Goal: Transaction & Acquisition: Purchase product/service

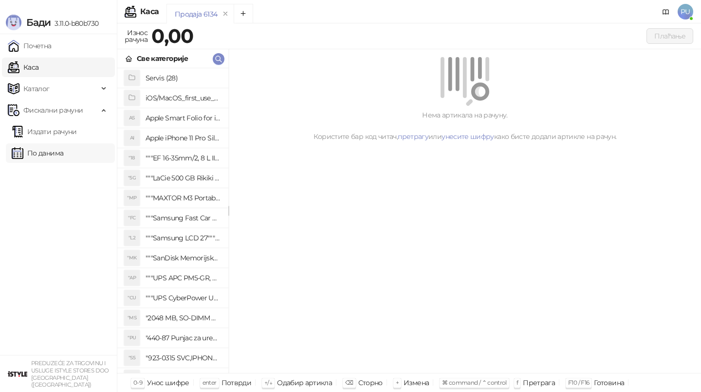
drag, startPoint x: 0, startPoint y: 0, endPoint x: 47, endPoint y: 150, distance: 157.3
click at [47, 150] on link "По данима" at bounding box center [38, 152] width 52 height 19
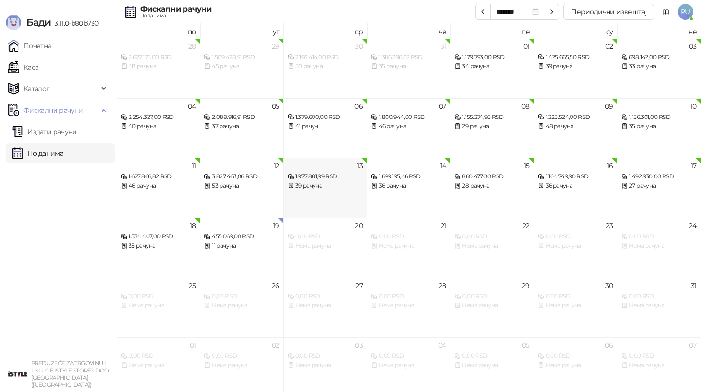
click at [339, 187] on div "39 рачуна" at bounding box center [325, 185] width 75 height 9
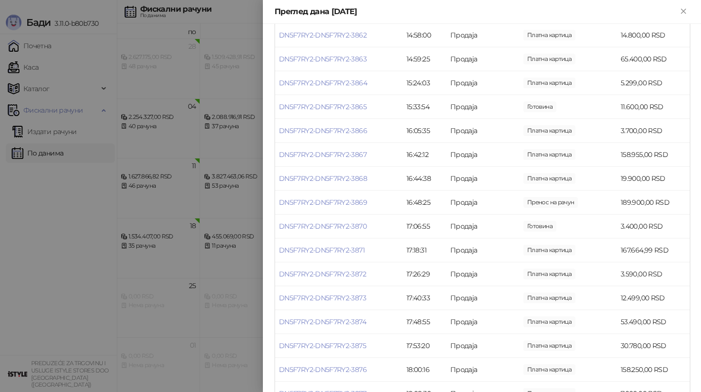
scroll to position [776, 0]
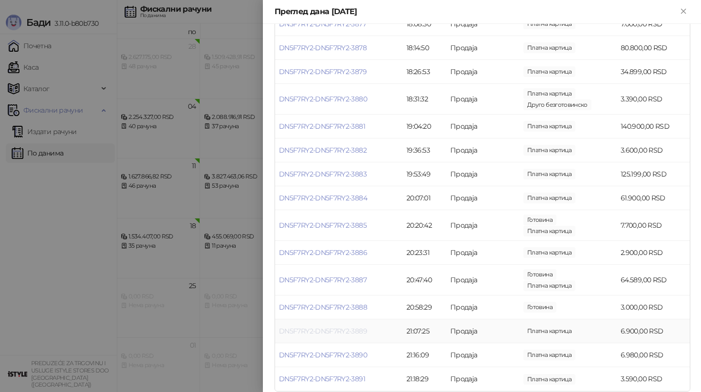
click at [346, 326] on link "DN5F7RY2-DN5F7RY2-3889" at bounding box center [323, 330] width 88 height 9
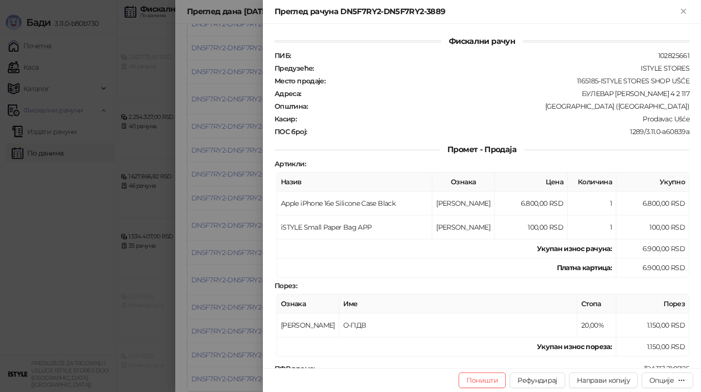
click at [226, 242] on div at bounding box center [350, 196] width 701 height 392
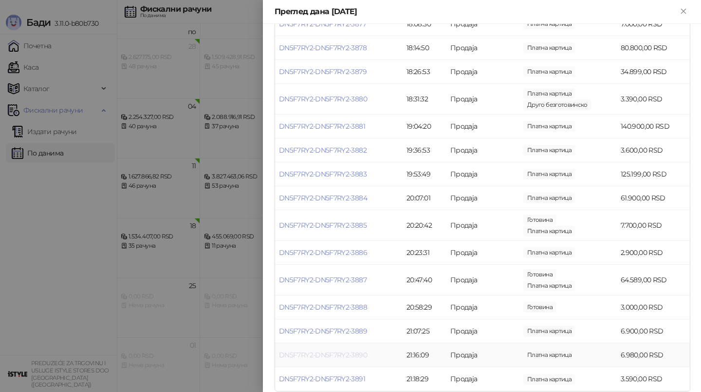
click at [312, 350] on link "DN5F7RY2-DN5F7RY2-3890" at bounding box center [323, 354] width 88 height 9
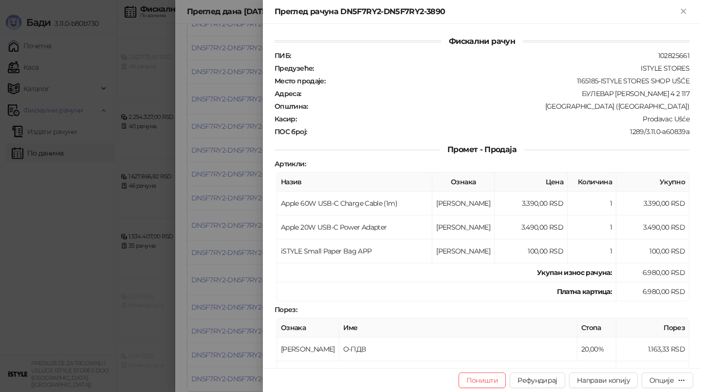
click at [233, 262] on div at bounding box center [350, 196] width 701 height 392
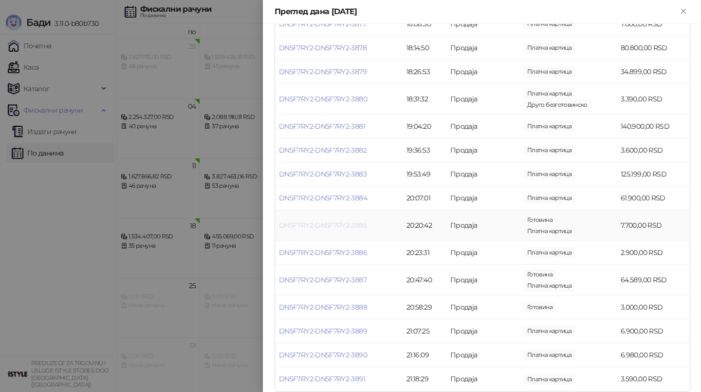
click at [333, 221] on link "DN5F7RY2-DN5F7RY2-3885" at bounding box center [323, 225] width 88 height 9
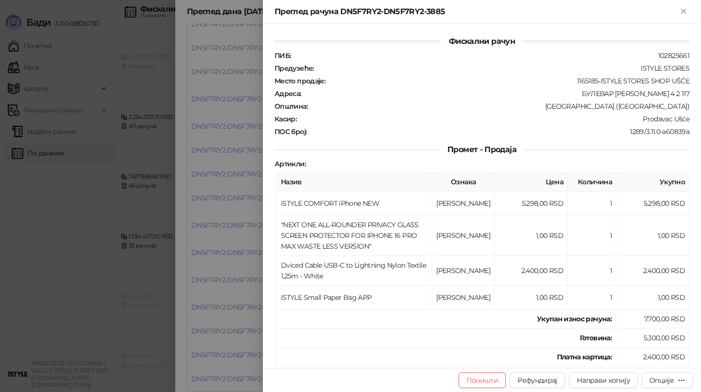
click at [244, 263] on div at bounding box center [350, 196] width 701 height 392
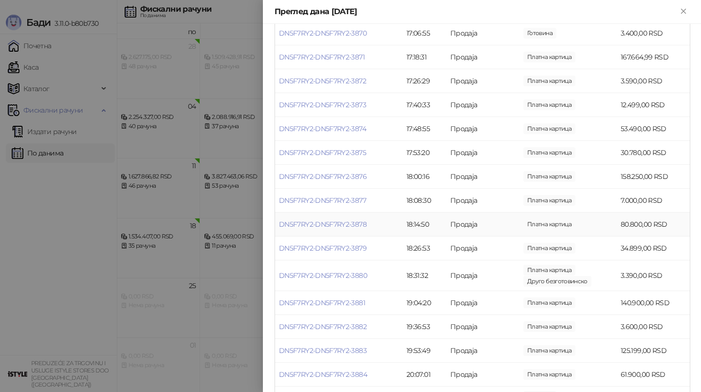
scroll to position [587, 0]
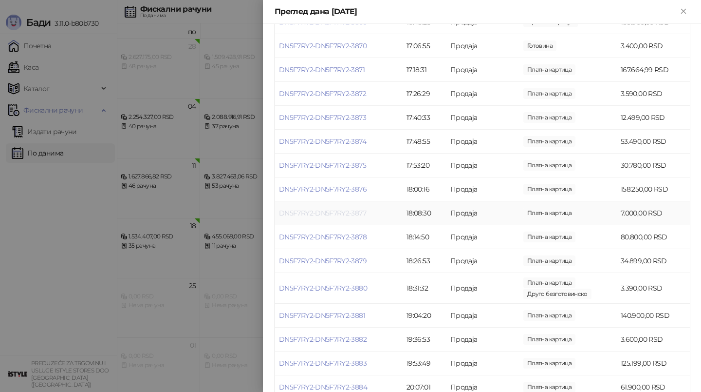
click at [320, 208] on link "DN5F7RY2-DN5F7RY2-3877" at bounding box center [322, 212] width 87 height 9
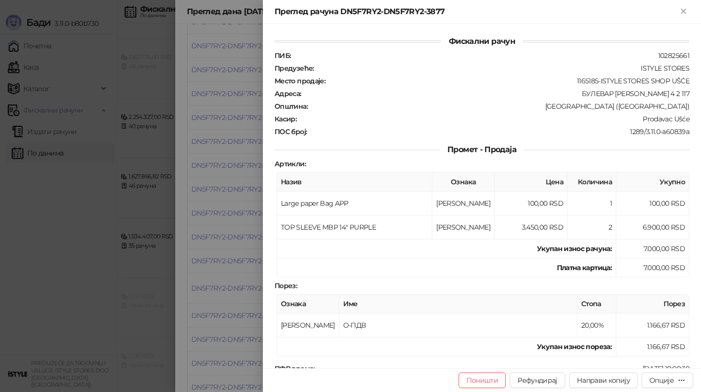
click at [260, 223] on div at bounding box center [350, 196] width 701 height 392
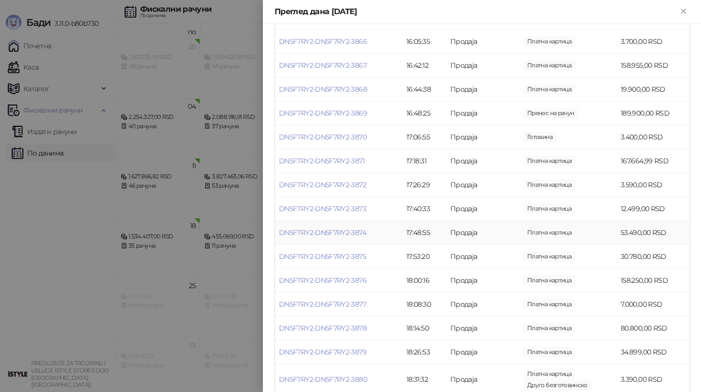
scroll to position [475, 0]
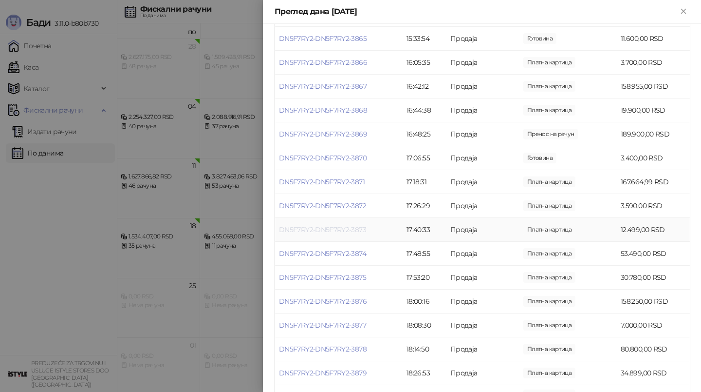
click at [328, 225] on link "DN5F7RY2-DN5F7RY2-3873" at bounding box center [322, 229] width 87 height 9
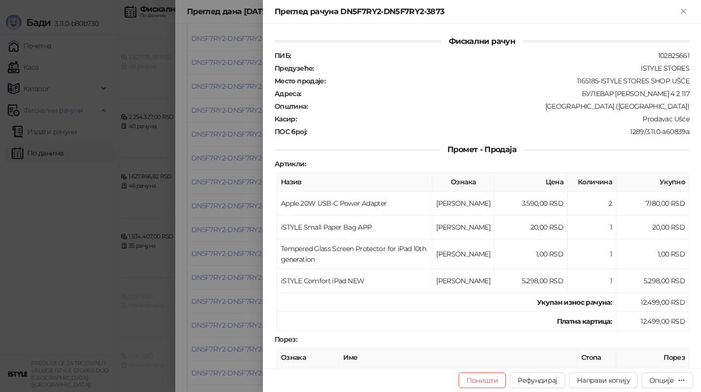
click at [263, 226] on div at bounding box center [350, 196] width 701 height 392
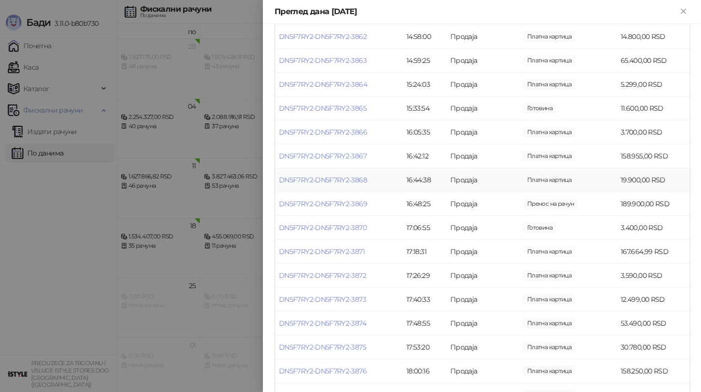
scroll to position [403, 0]
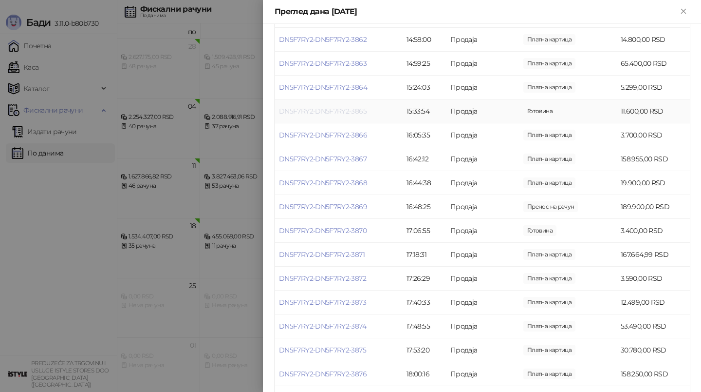
click at [332, 107] on link "DN5F7RY2-DN5F7RY2-3865" at bounding box center [323, 111] width 88 height 9
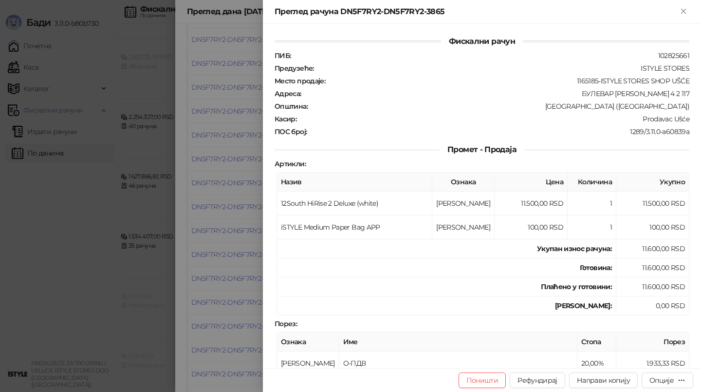
click at [245, 187] on div at bounding box center [350, 196] width 701 height 392
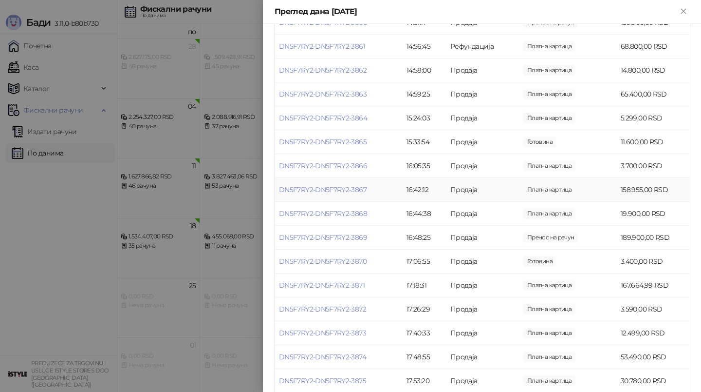
scroll to position [366, 0]
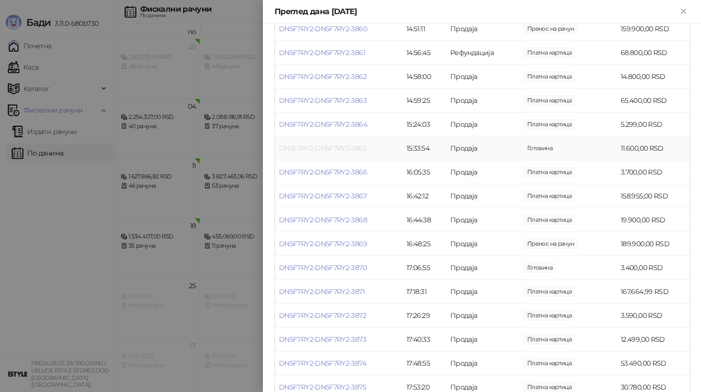
click at [328, 144] on link "DN5F7RY2-DN5F7RY2-3865" at bounding box center [323, 148] width 88 height 9
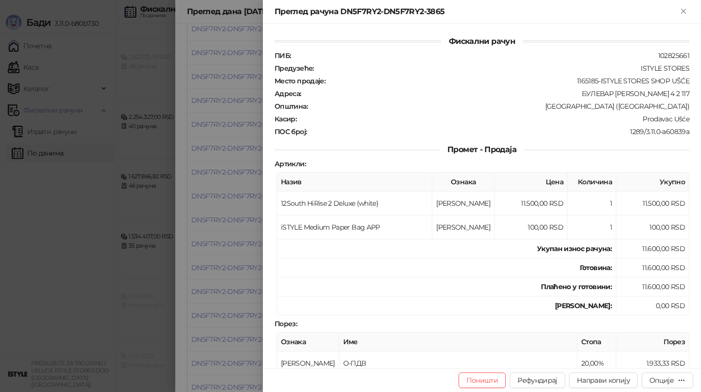
click at [238, 191] on div at bounding box center [350, 196] width 701 height 392
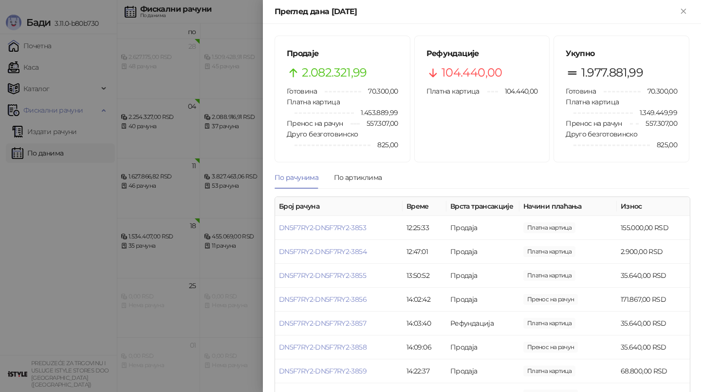
click at [143, 131] on div at bounding box center [350, 196] width 701 height 392
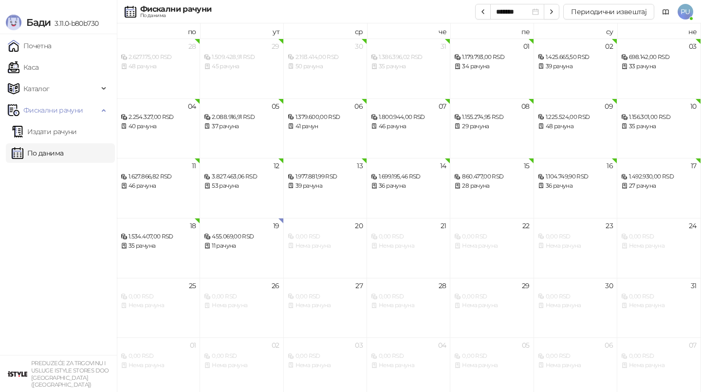
click at [329, 18] on div "Фискални рачуни По данима ******* Периодични извештај PU" at bounding box center [351, 11] width 686 height 23
click at [38, 66] on link "Каса" at bounding box center [23, 66] width 31 height 19
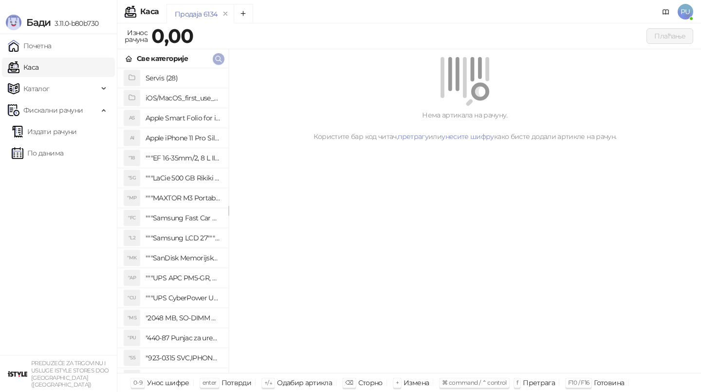
click at [222, 63] on span "button" at bounding box center [219, 58] width 8 height 9
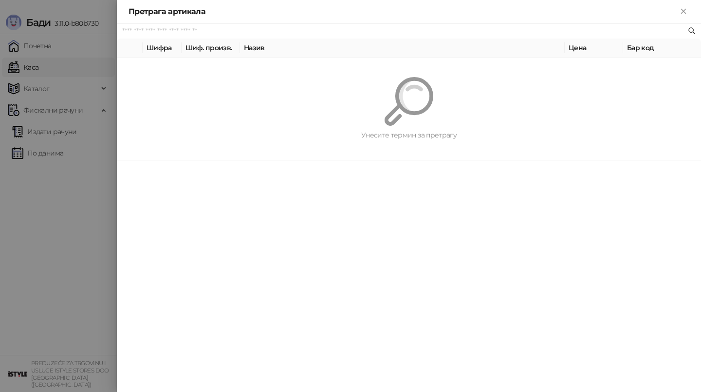
paste input "**********"
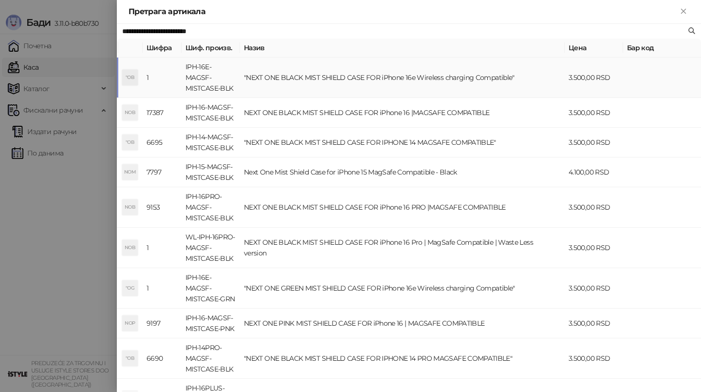
click at [448, 75] on td ""NEXT ONE BLACK MIST SHIELD CASE FOR iPhone 16e Wireless charging Compatible"" at bounding box center [402, 77] width 325 height 40
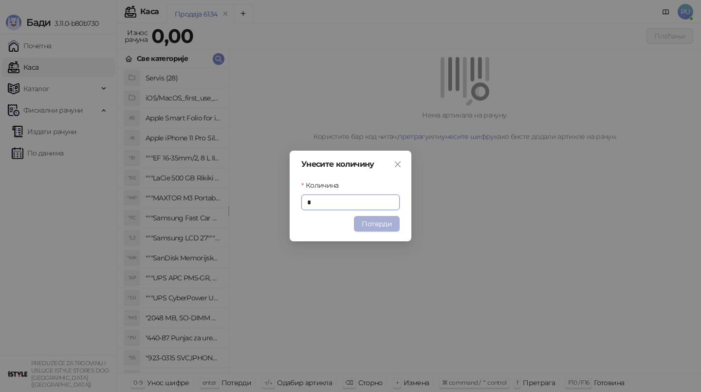
click at [395, 221] on button "Потврди" at bounding box center [377, 224] width 46 height 16
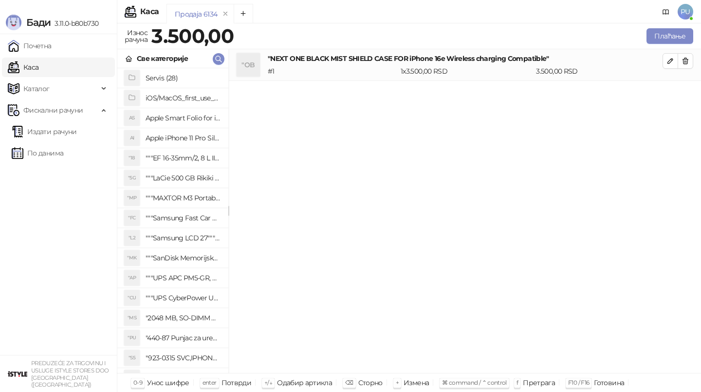
click at [225, 58] on div "Све категорије" at bounding box center [172, 58] width 111 height 19
click at [223, 59] on button "button" at bounding box center [219, 59] width 12 height 12
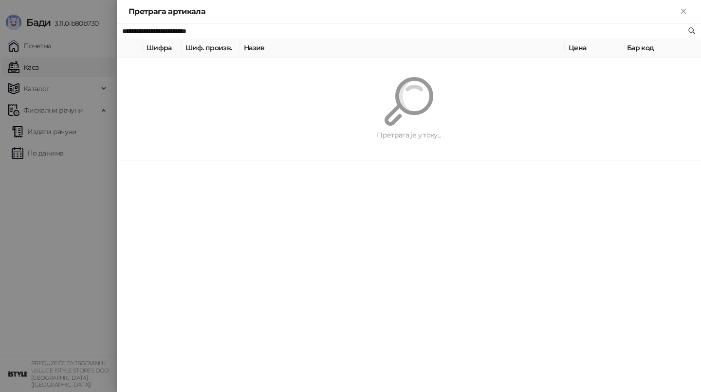
paste input "**"
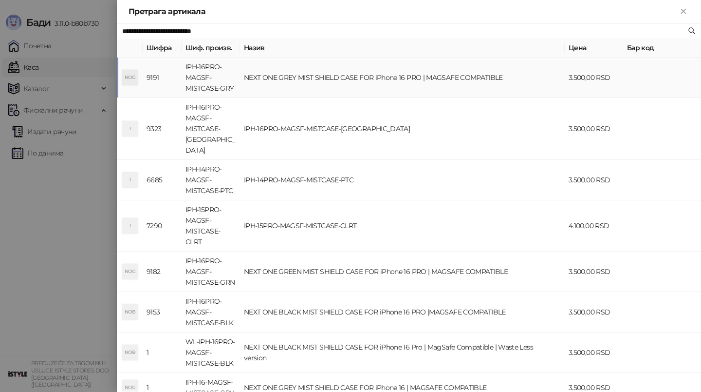
type input "**********"
click at [420, 72] on td "NEXT ONE GREY MIST SHIELD CASE FOR iPhone 16 PRO | MAGSAFE COMPATIBLE" at bounding box center [402, 77] width 325 height 40
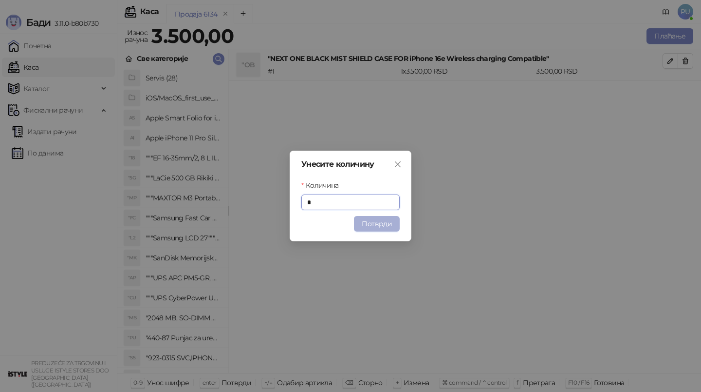
click at [379, 221] on button "Потврди" at bounding box center [377, 224] width 46 height 16
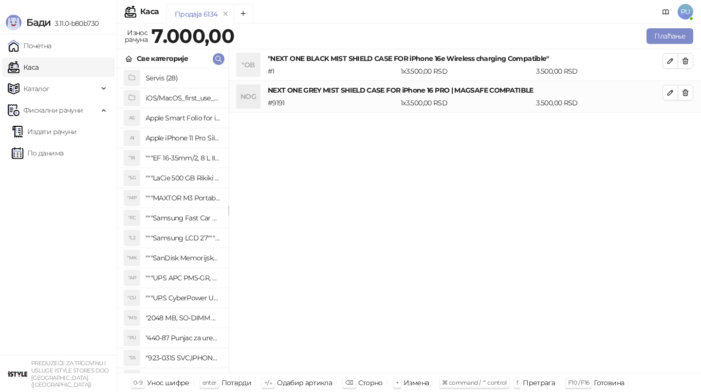
click at [519, 285] on div ""OB "NEXT ONE BLACK MIST SHIELD CASE FOR iPhone 16e Wireless charging Compatibl…" at bounding box center [465, 211] width 472 height 324
click at [427, 19] on div "Продаја 6134" at bounding box center [401, 15] width 469 height 22
click at [670, 38] on button "Плаћање" at bounding box center [670, 36] width 47 height 16
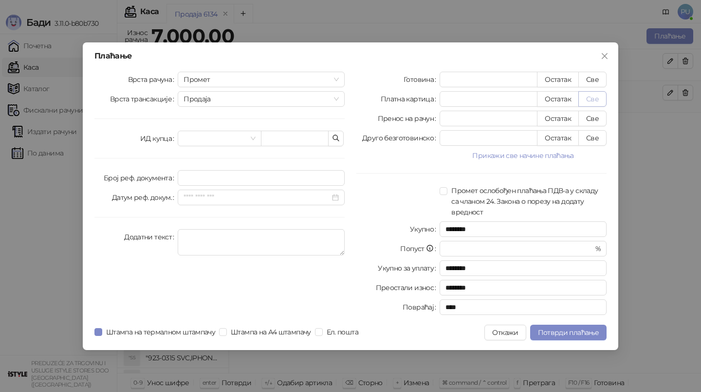
click at [591, 100] on button "Све" at bounding box center [593, 99] width 28 height 16
type input "****"
click at [565, 328] on span "Потврди плаћање" at bounding box center [568, 332] width 61 height 9
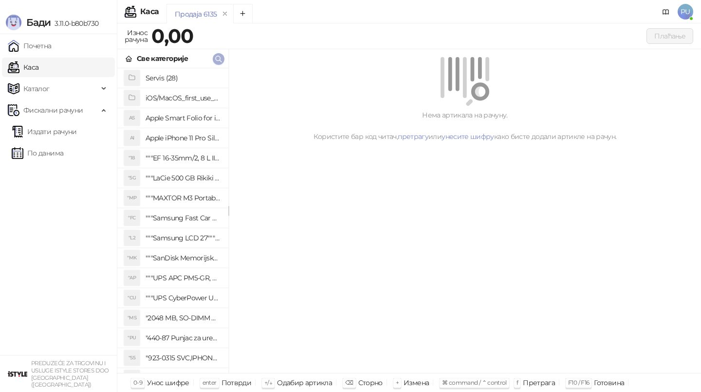
click at [222, 60] on icon "button" at bounding box center [219, 59] width 8 height 8
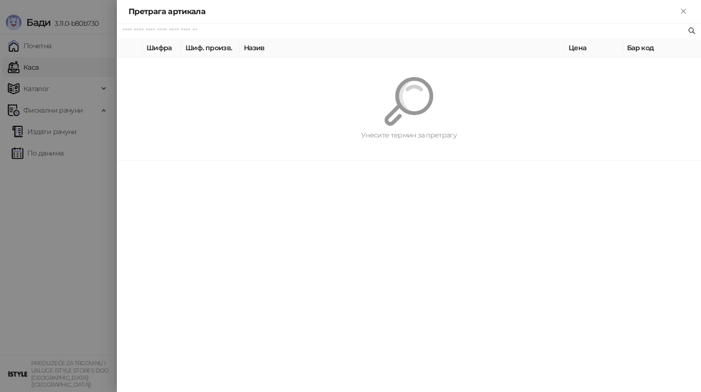
paste input "*********"
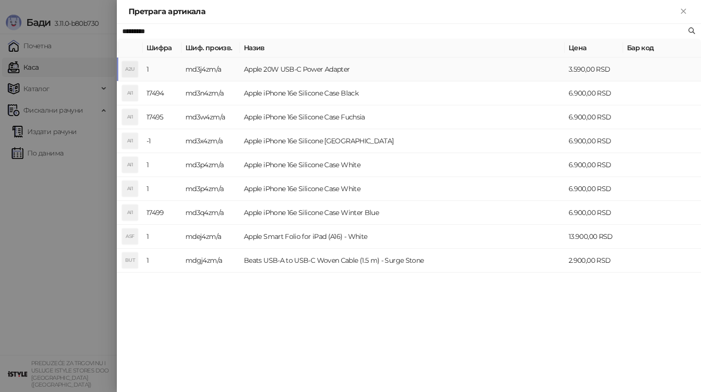
type input "*********"
click at [354, 67] on td "Apple 20W USB-C Power Adapter" at bounding box center [402, 69] width 325 height 24
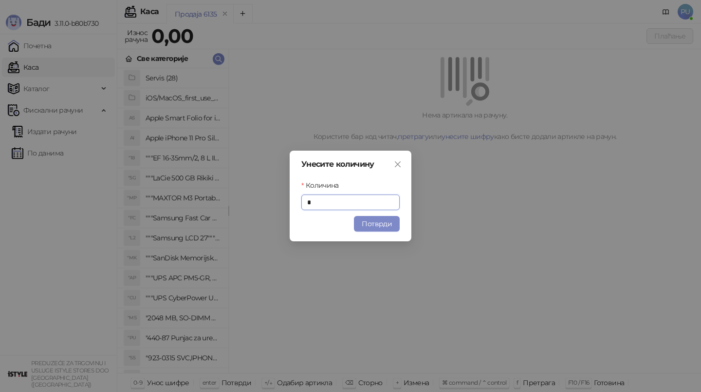
click at [375, 232] on div "Унесите количину Количина * Потврди" at bounding box center [351, 196] width 122 height 91
click at [371, 226] on button "Потврди" at bounding box center [377, 224] width 46 height 16
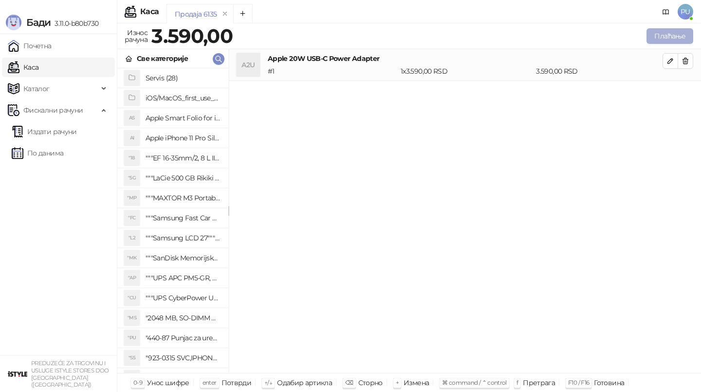
click at [672, 38] on button "Плаћање" at bounding box center [670, 36] width 47 height 16
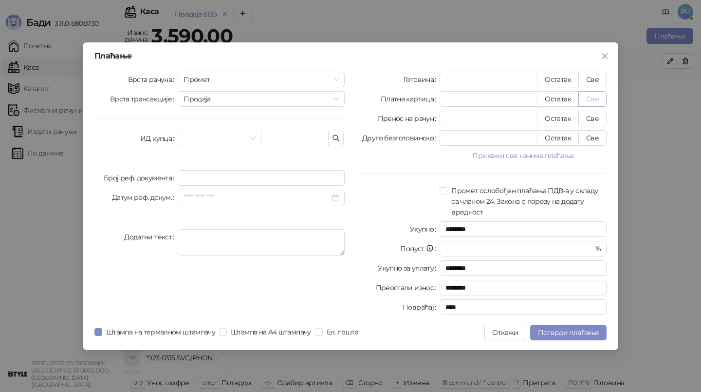
click at [596, 101] on button "Све" at bounding box center [593, 99] width 28 height 16
type input "****"
click at [570, 336] on span "Потврди плаћање" at bounding box center [568, 332] width 61 height 9
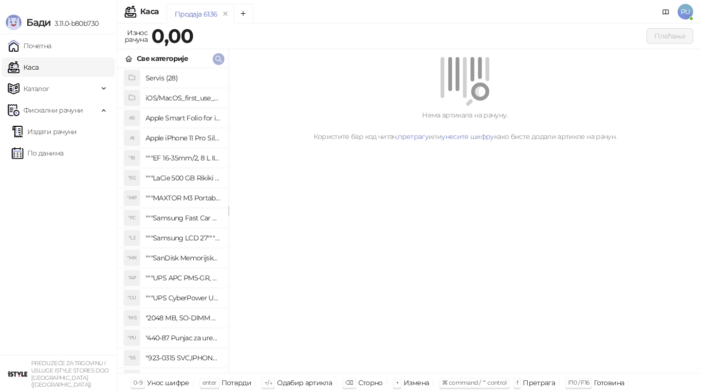
click at [216, 58] on icon "button" at bounding box center [219, 59] width 8 height 8
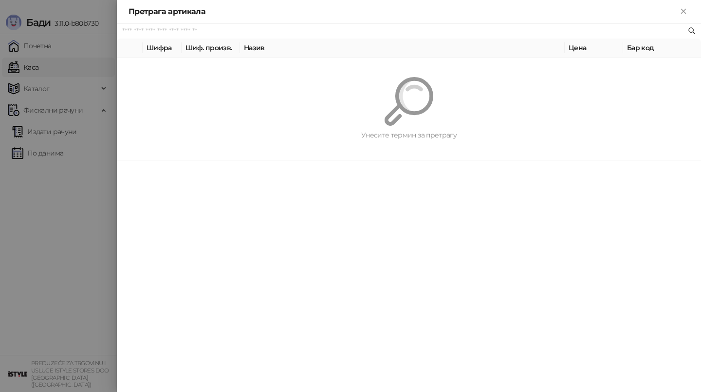
click at [337, 31] on input "text" at bounding box center [404, 31] width 564 height 11
paste input "*"
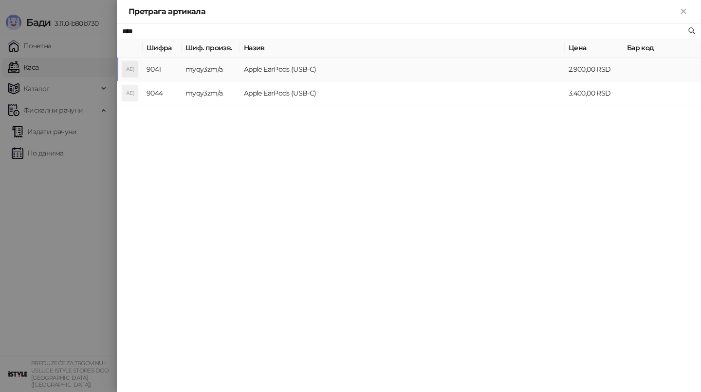
type input "****"
click at [402, 69] on td "Apple EarPods (USB-C)" at bounding box center [402, 69] width 325 height 24
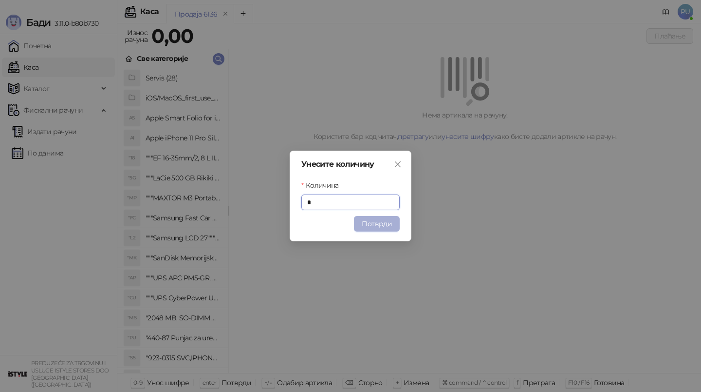
click at [381, 226] on button "Потврди" at bounding box center [377, 224] width 46 height 16
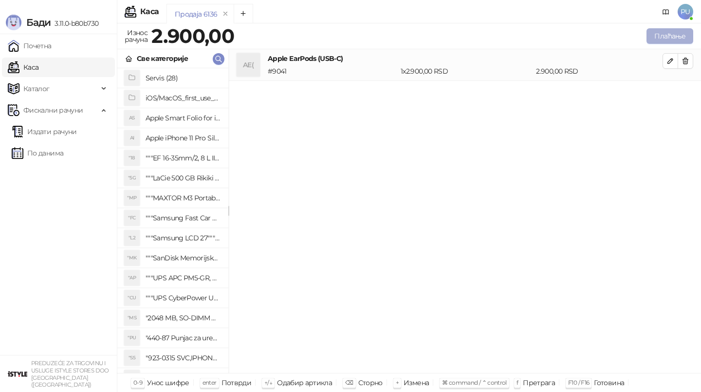
click at [668, 35] on button "Плаћање" at bounding box center [670, 36] width 47 height 16
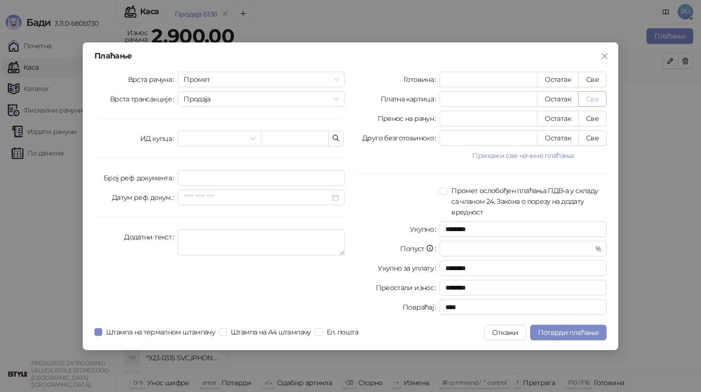
click at [594, 93] on button "Све" at bounding box center [593, 99] width 28 height 16
type input "****"
click at [586, 333] on span "Потврди плаћање" at bounding box center [568, 332] width 61 height 9
